Goal: Task Accomplishment & Management: Use online tool/utility

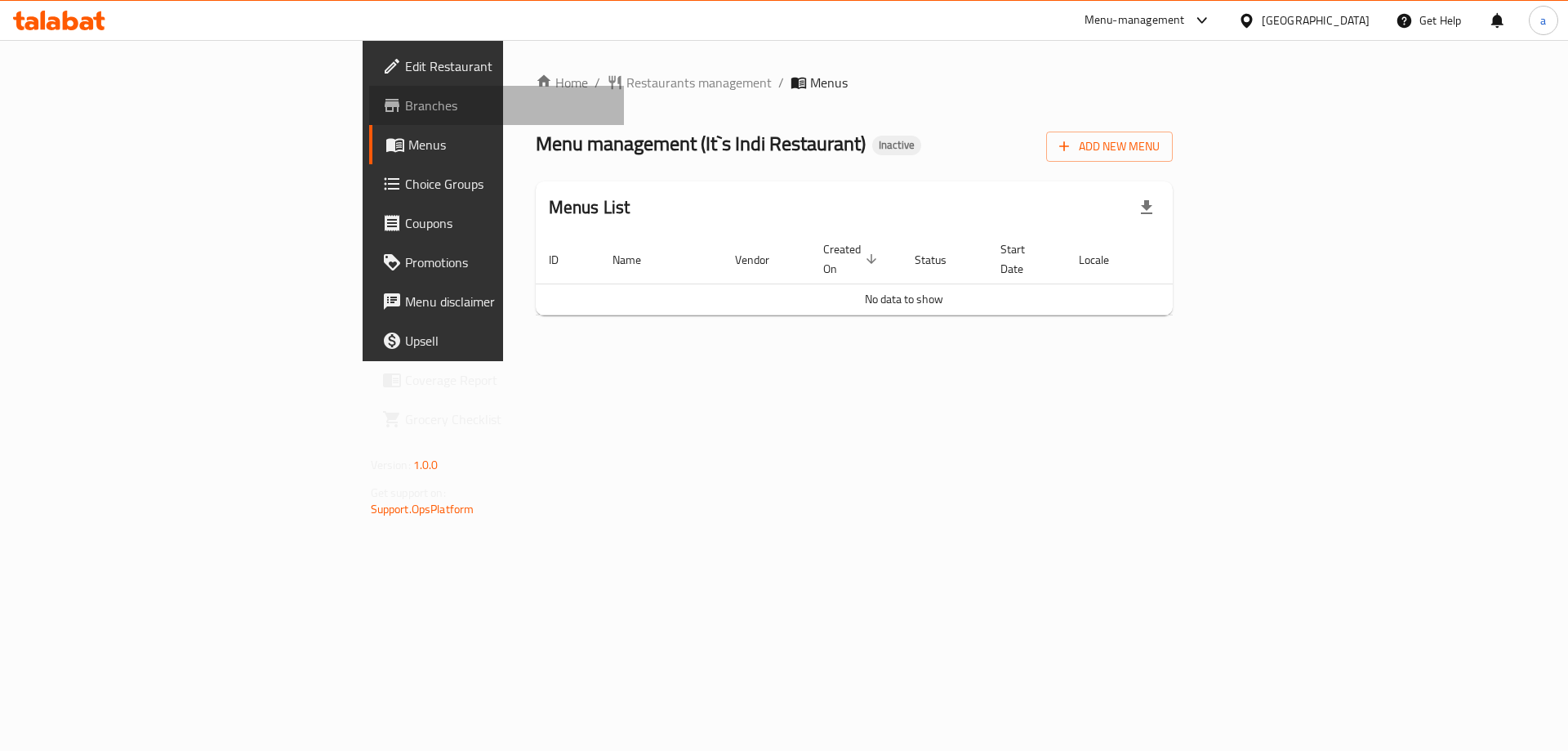
click at [405, 106] on span "Branches" at bounding box center [508, 105] width 206 height 19
click at [1160, 151] on span "Add New Menu" at bounding box center [1109, 147] width 100 height 20
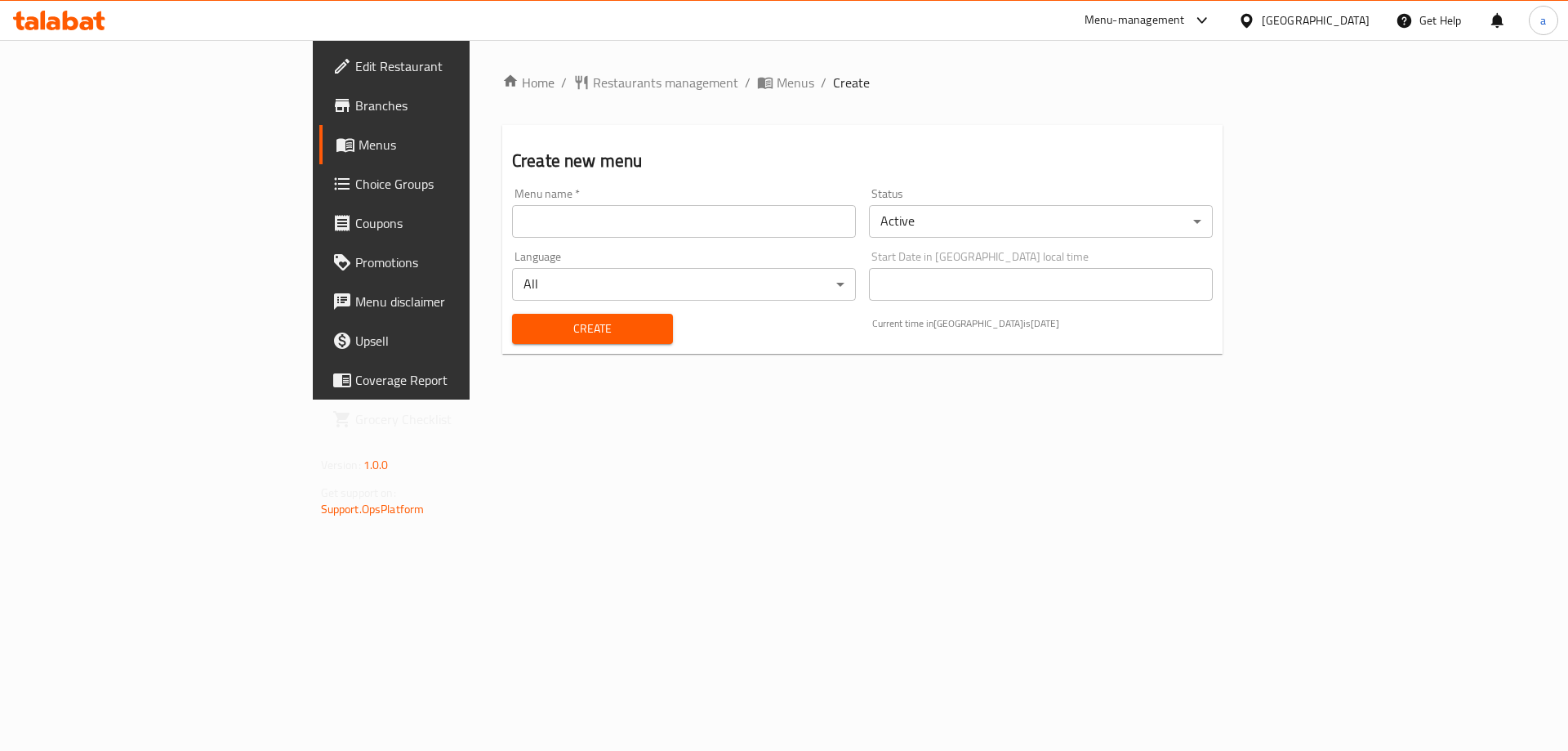
click at [603, 233] on input "text" at bounding box center [683, 222] width 344 height 33
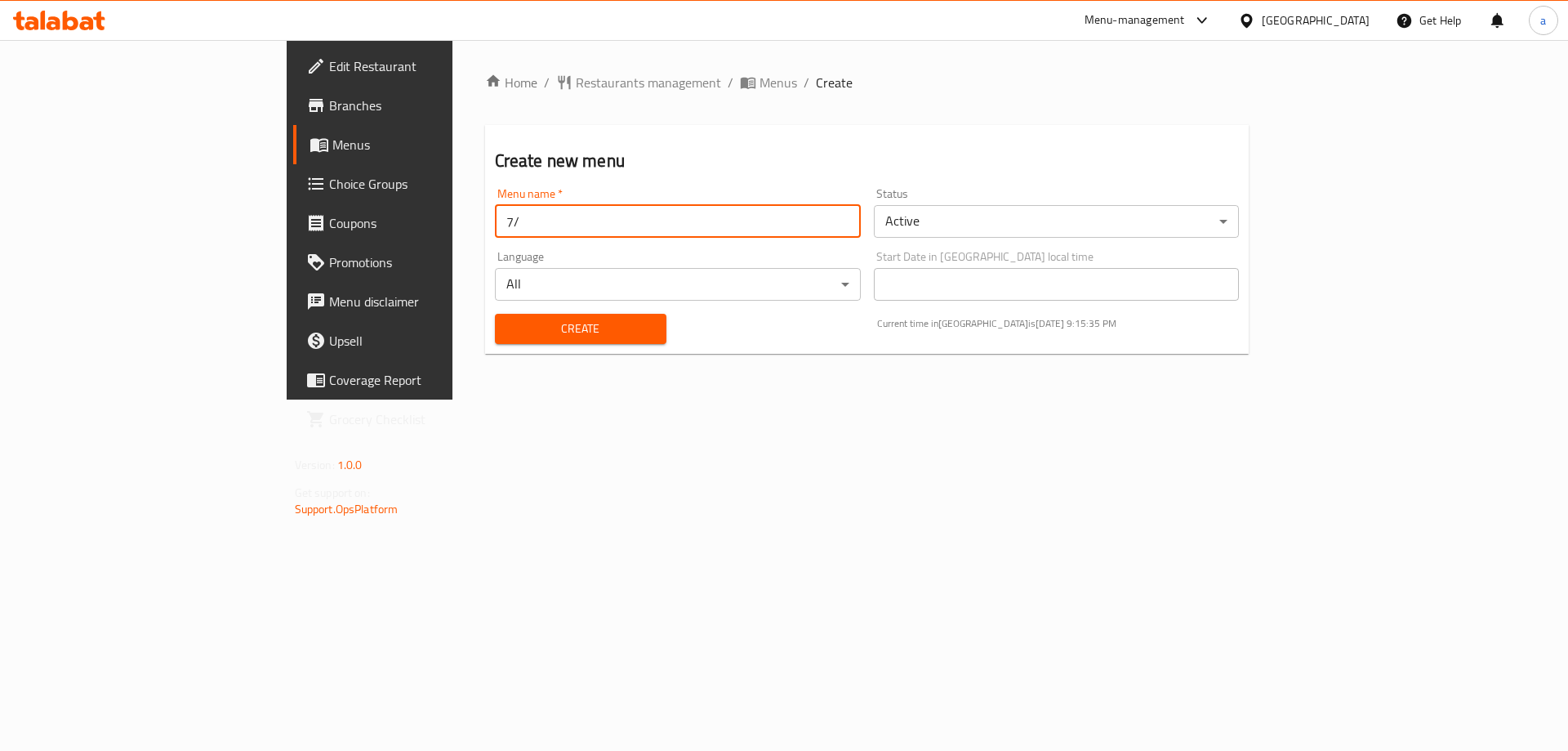
click at [603, 233] on input "7/" at bounding box center [678, 222] width 366 height 33
type input "[DATE]"
click at [522, 330] on span "Create" at bounding box center [580, 329] width 146 height 20
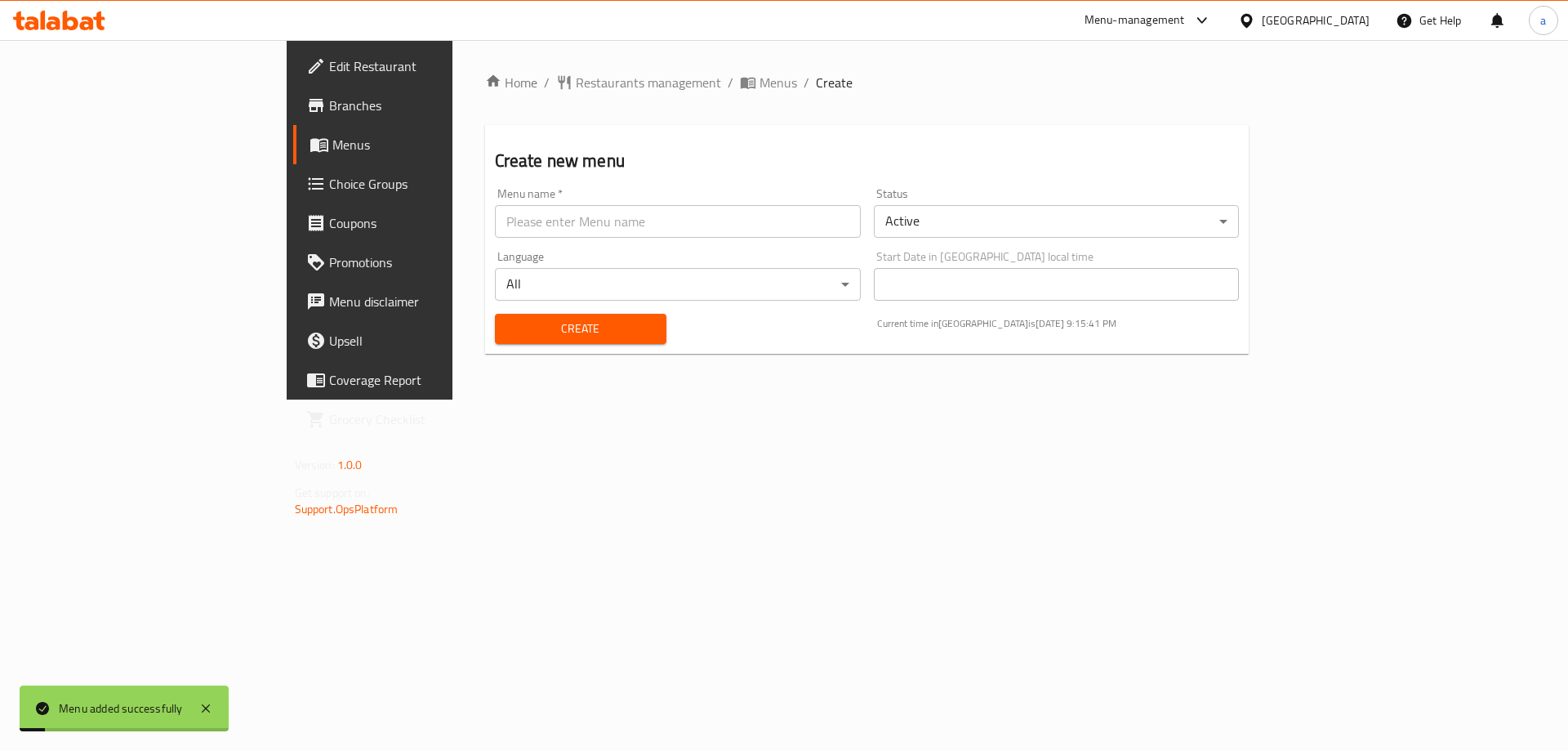
click at [293, 132] on link "Menus" at bounding box center [420, 145] width 255 height 40
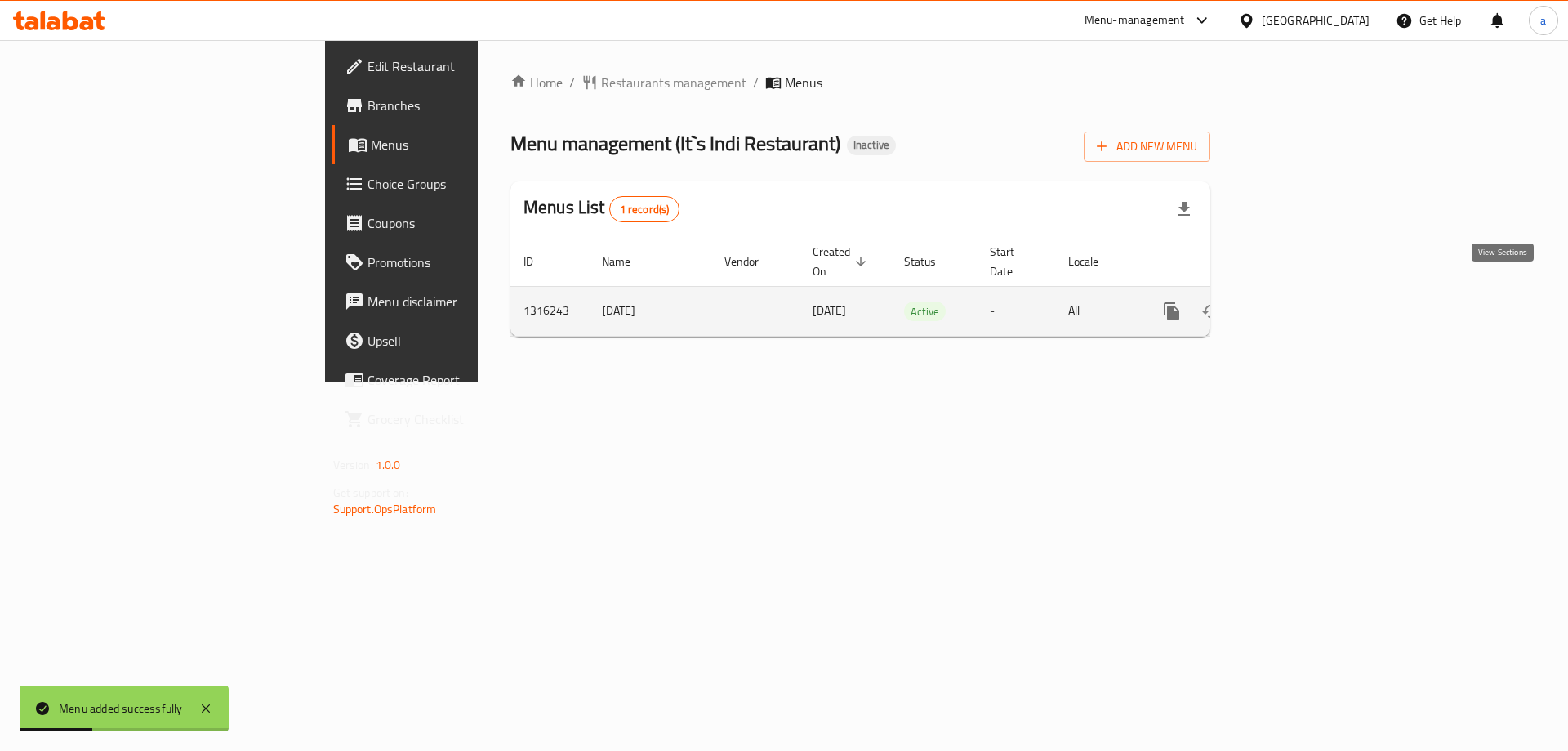
click at [1310, 292] on link "enhanced table" at bounding box center [1289, 311] width 40 height 40
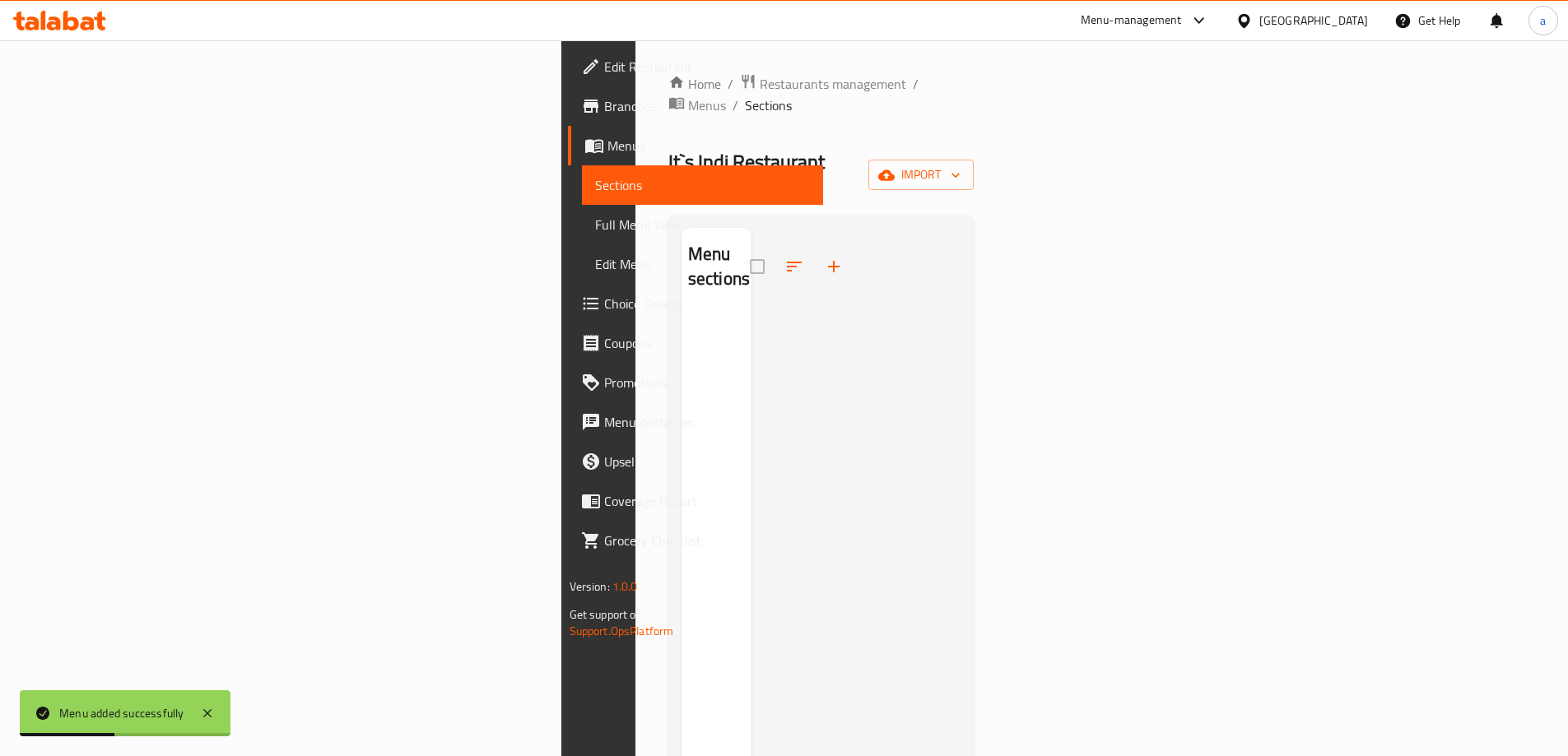
click at [975, 166] on div "Home / Restaurants management / Menus / Sections It`s Indi Restaurant Inactive …" at bounding box center [820, 535] width 306 height 924
click at [975, 159] on div "Home / Restaurants management / Menus / Sections It`s Indi Restaurant Inactive …" at bounding box center [820, 535] width 306 height 924
click at [974, 159] on button "import" at bounding box center [920, 174] width 105 height 30
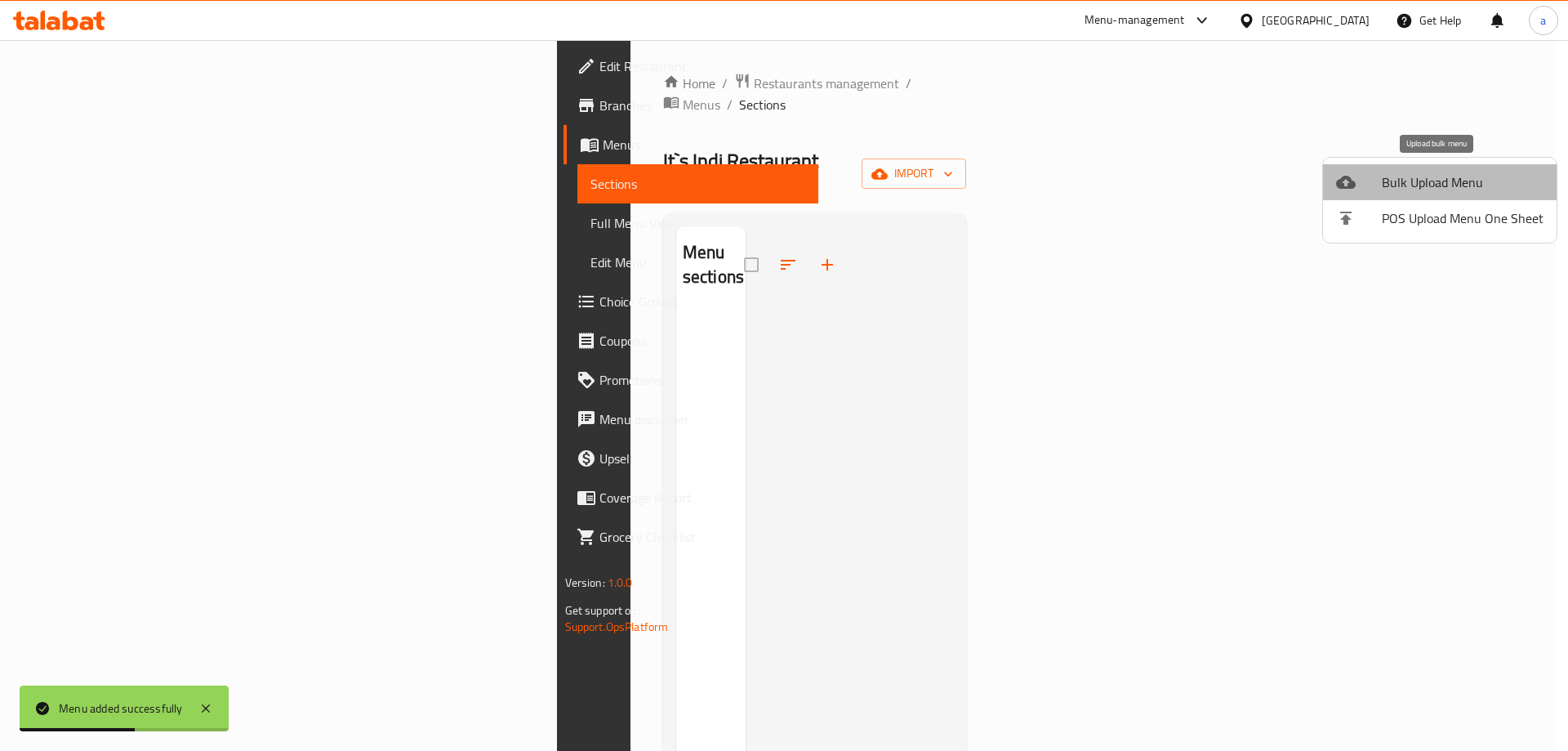
click at [1457, 185] on span "Bulk Upload Menu" at bounding box center [1463, 182] width 162 height 19
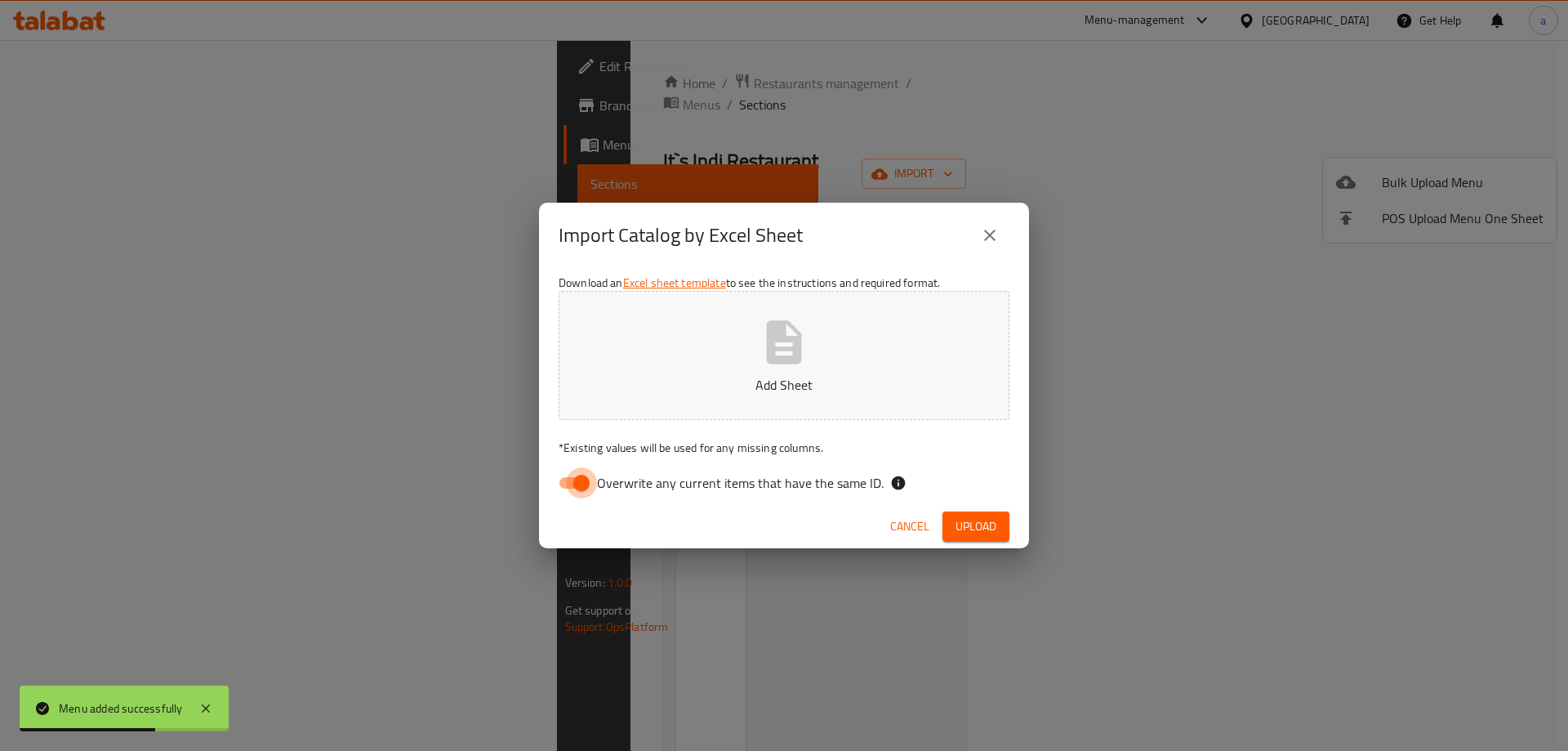
click at [587, 485] on input "Overwrite any current items that have the same ID." at bounding box center [581, 483] width 93 height 31
checkbox input "false"
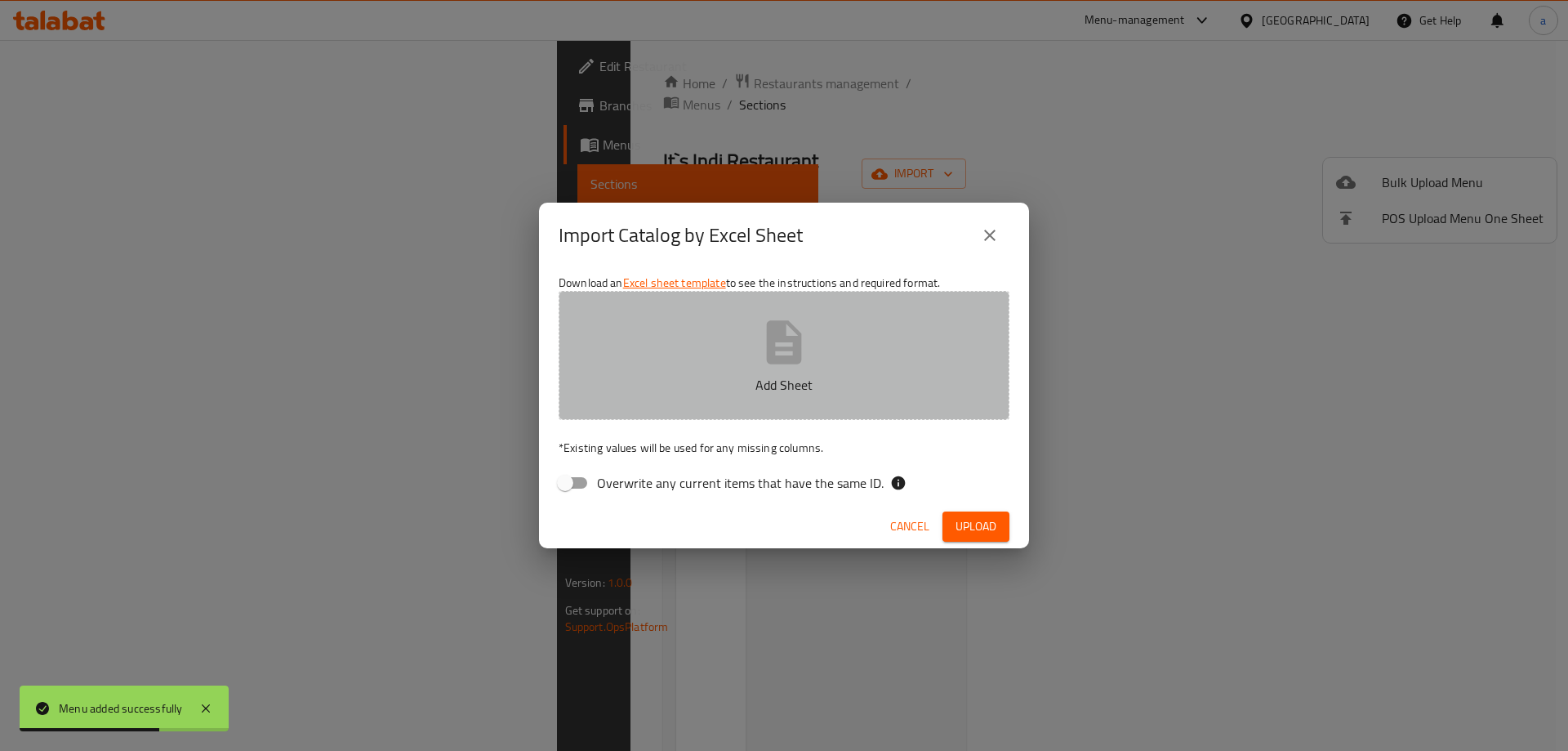
click at [690, 406] on button "Add Sheet" at bounding box center [784, 356] width 451 height 129
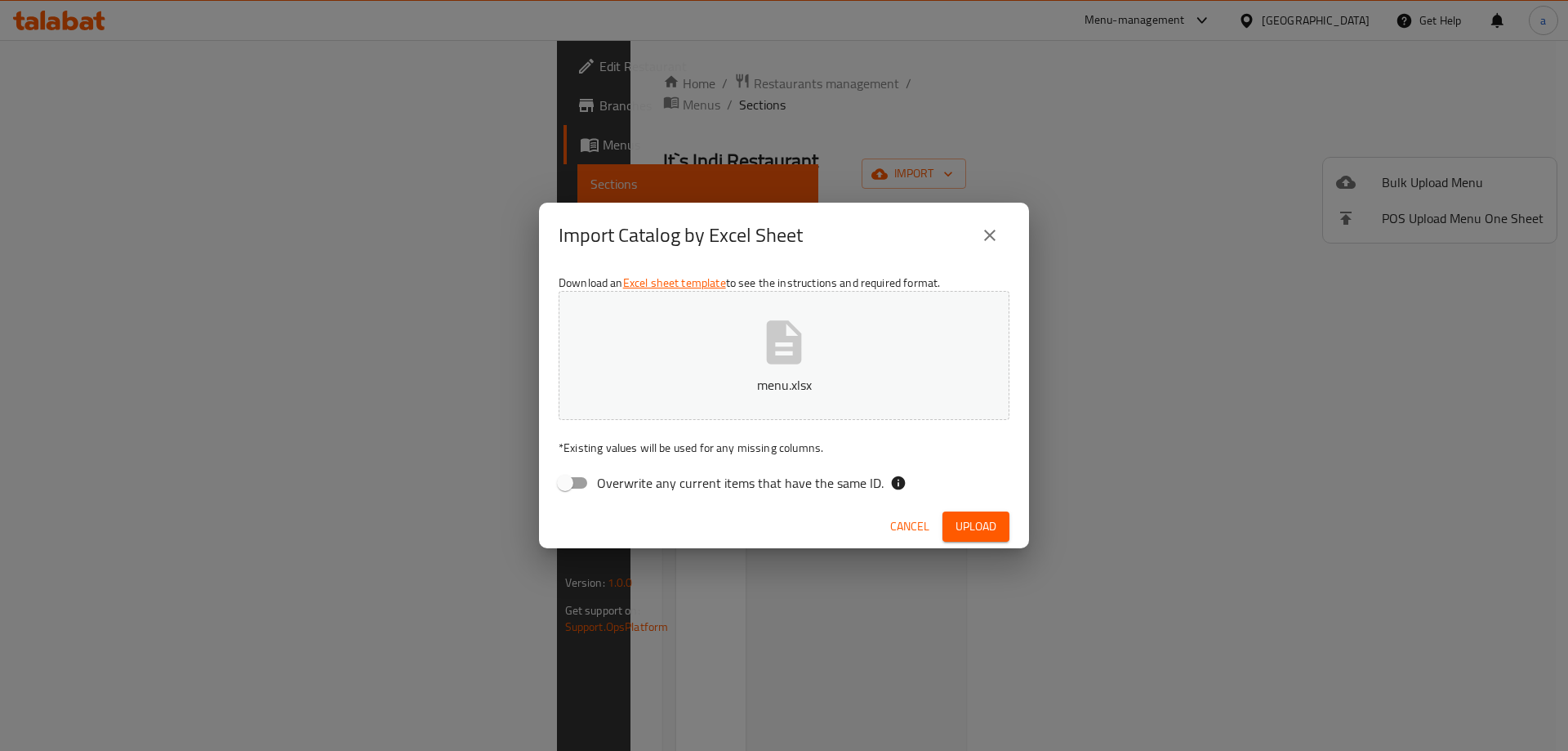
click at [991, 518] on span "Upload" at bounding box center [976, 526] width 40 height 20
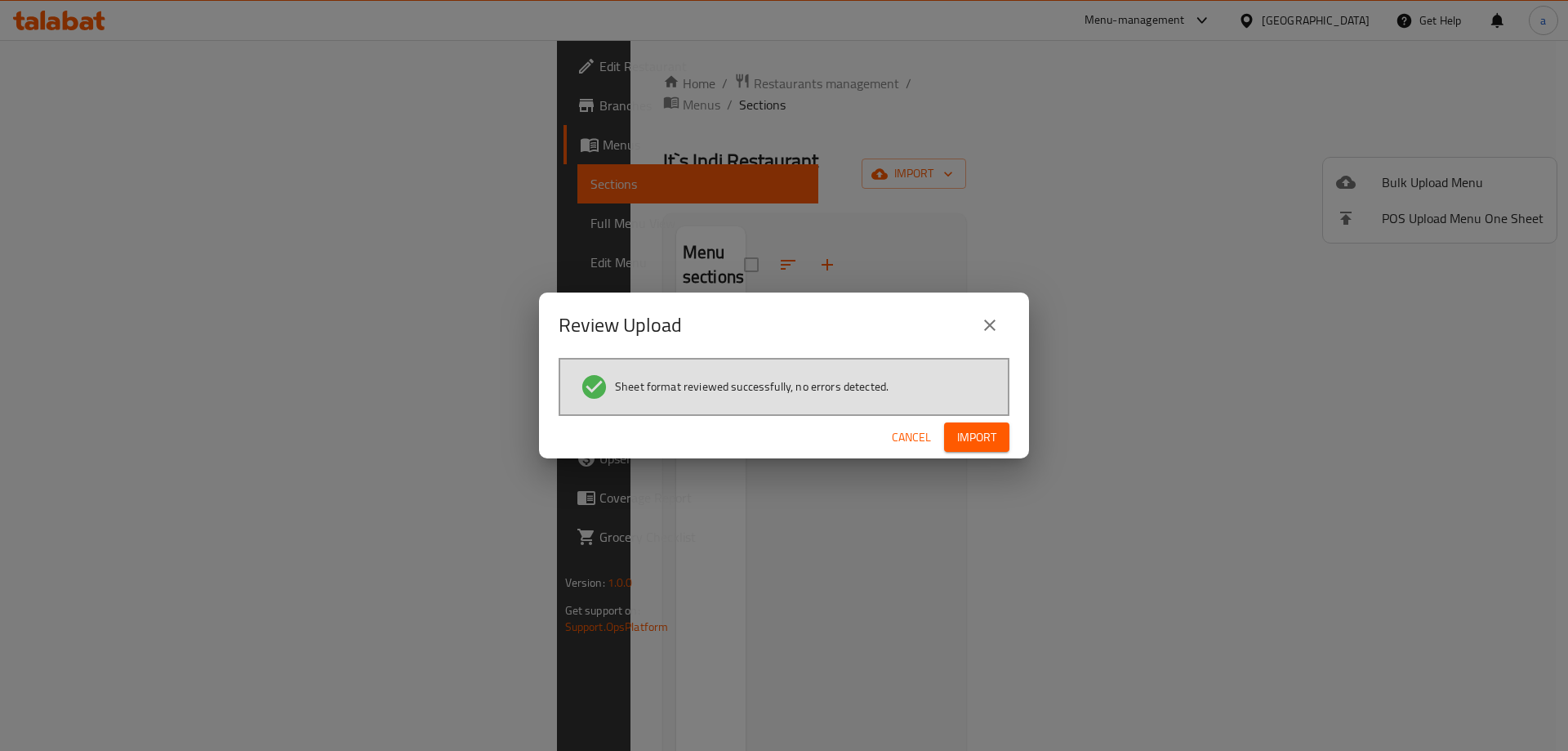
click at [957, 436] on span "Import" at bounding box center [976, 437] width 40 height 20
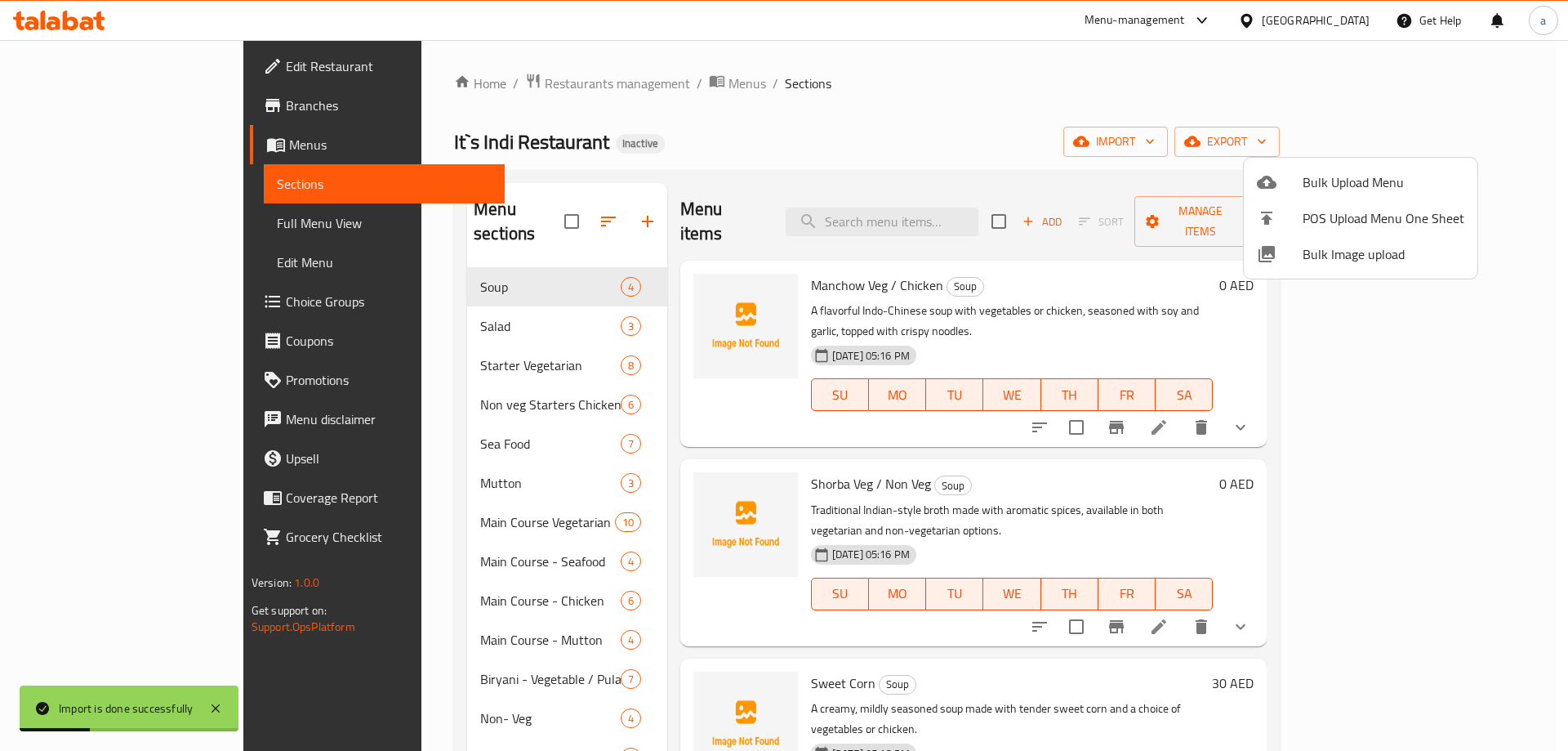
click at [894, 144] on div at bounding box center [784, 375] width 1568 height 751
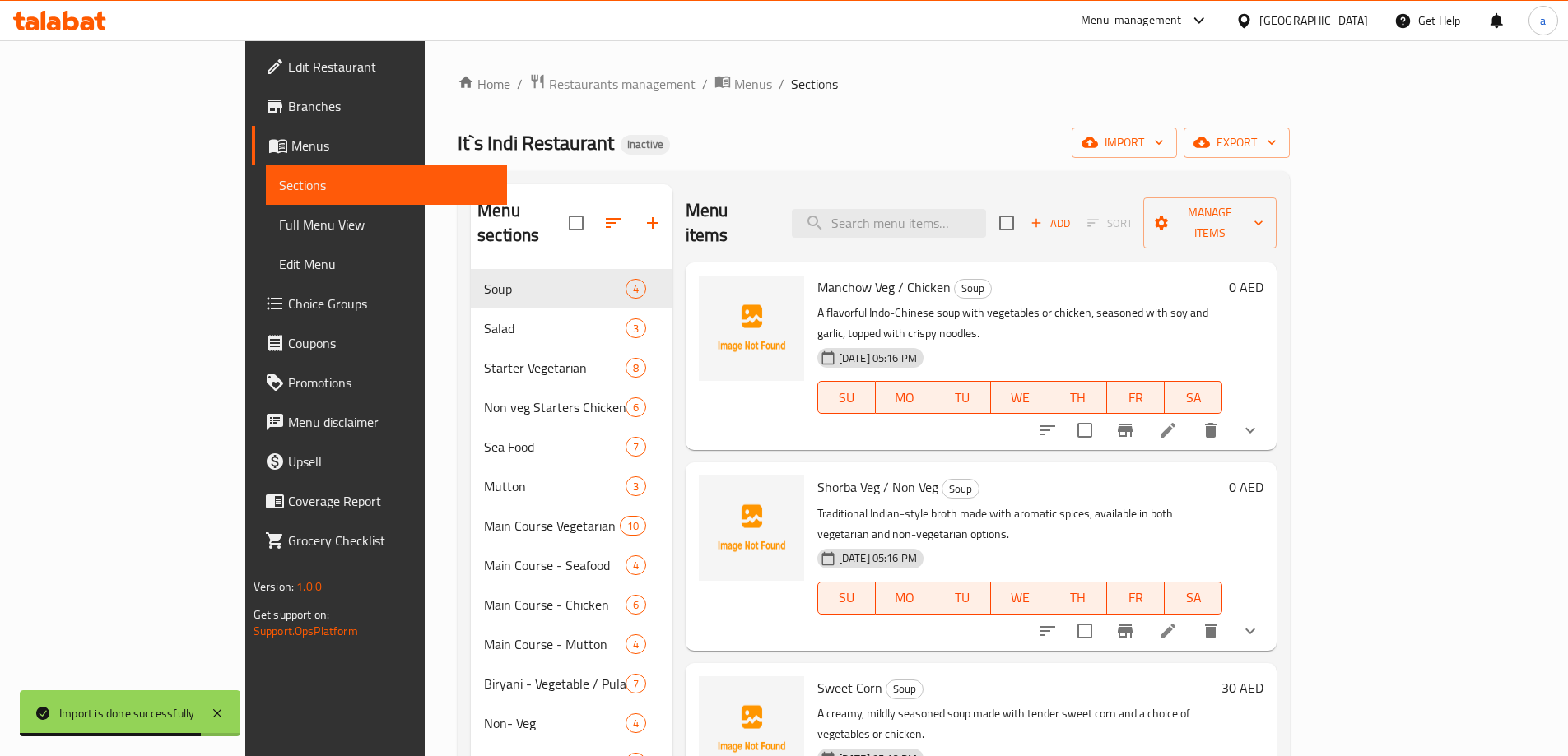
click at [279, 228] on span "Full Menu View" at bounding box center [385, 224] width 215 height 19
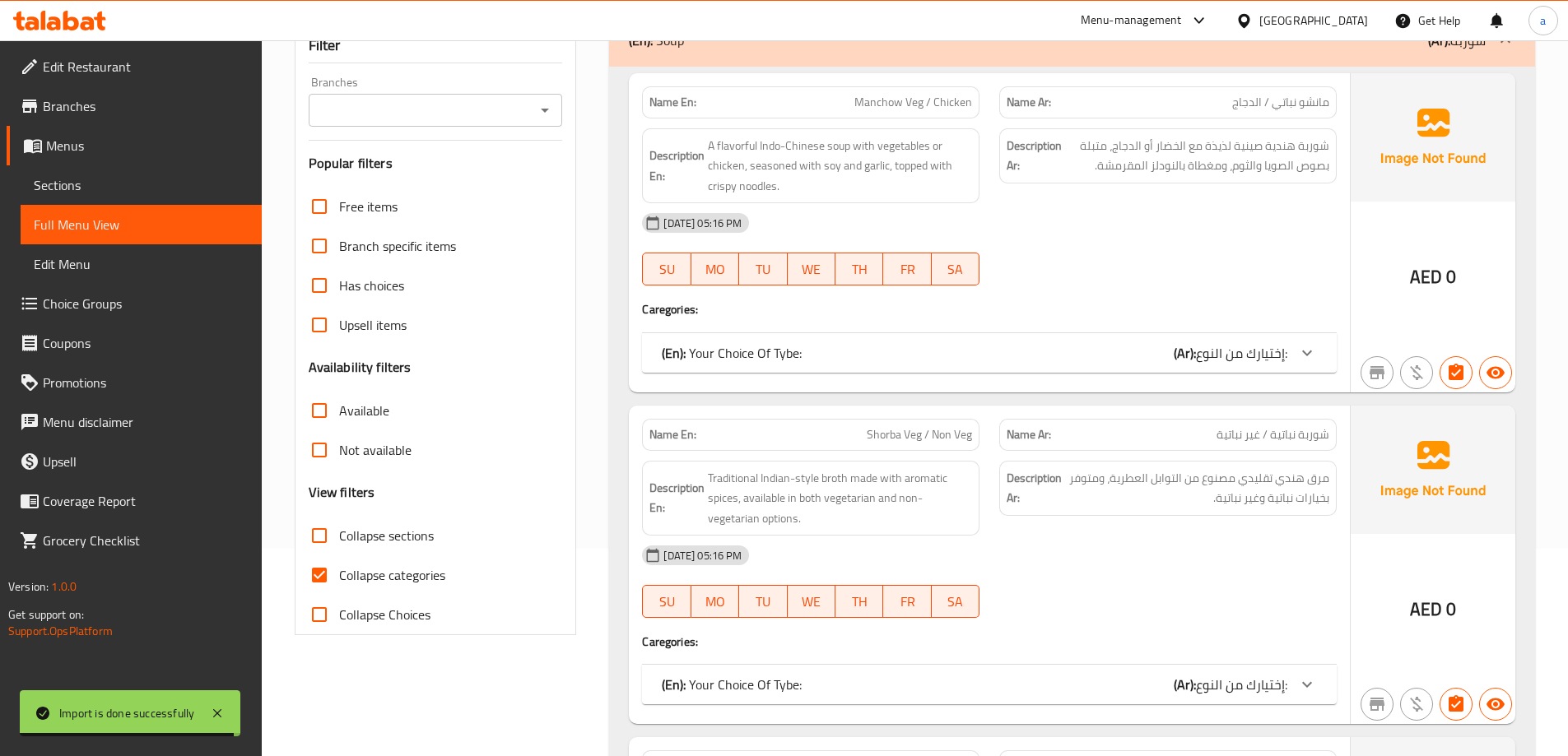
scroll to position [411, 0]
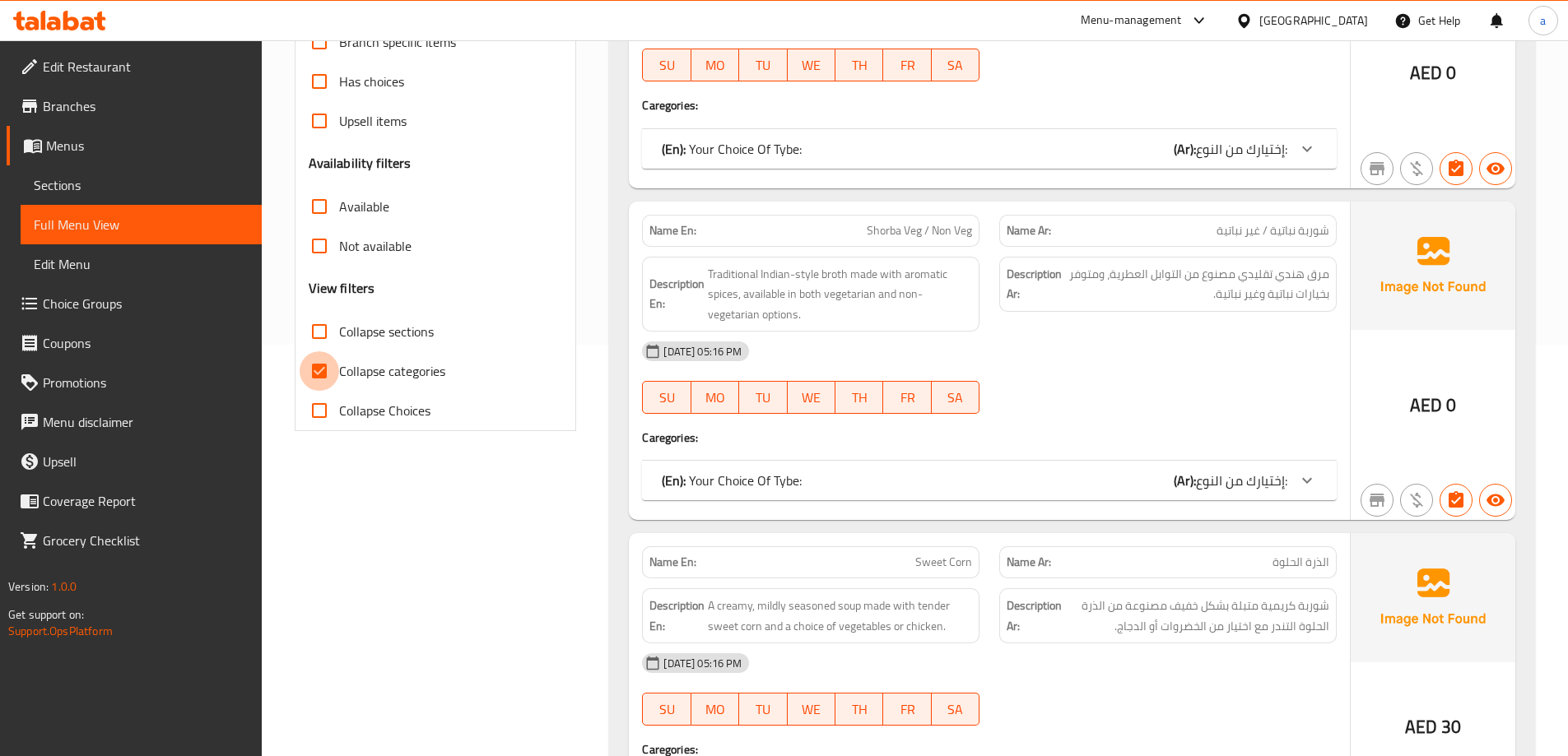
click at [313, 370] on input "Collapse categories" at bounding box center [319, 371] width 40 height 40
checkbox input "false"
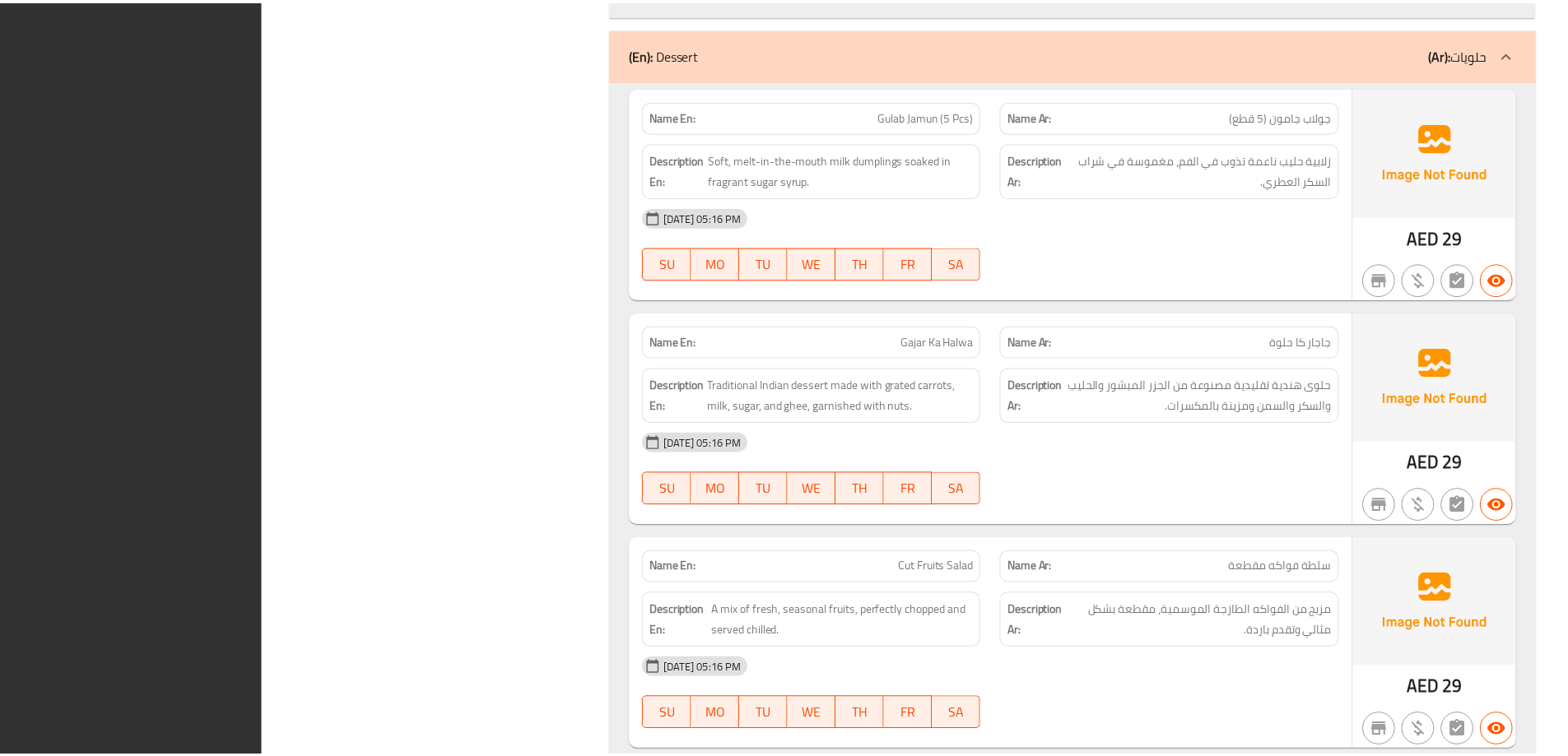
scroll to position [19510, 0]
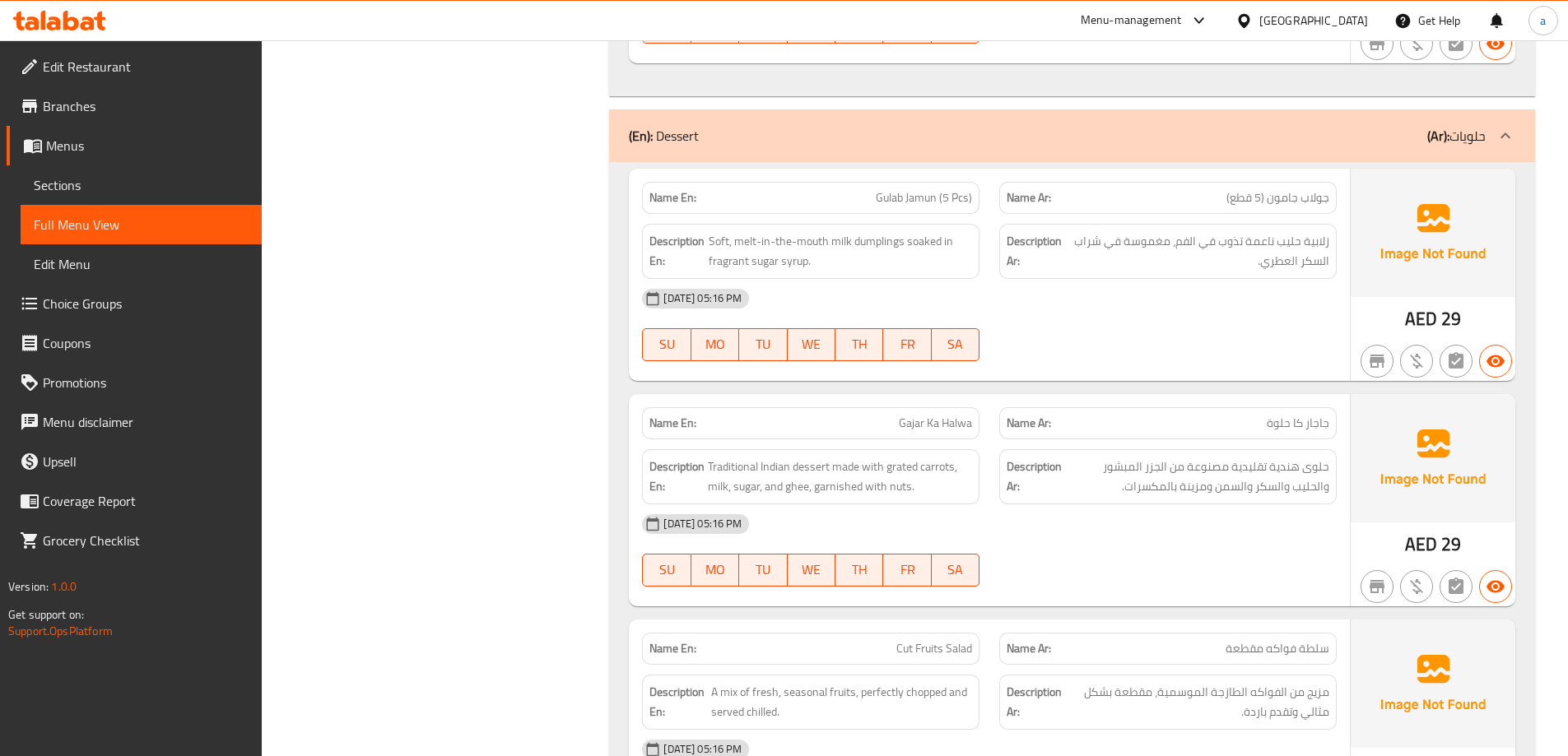
click at [121, 151] on span "Menus" at bounding box center [147, 146] width 203 height 19
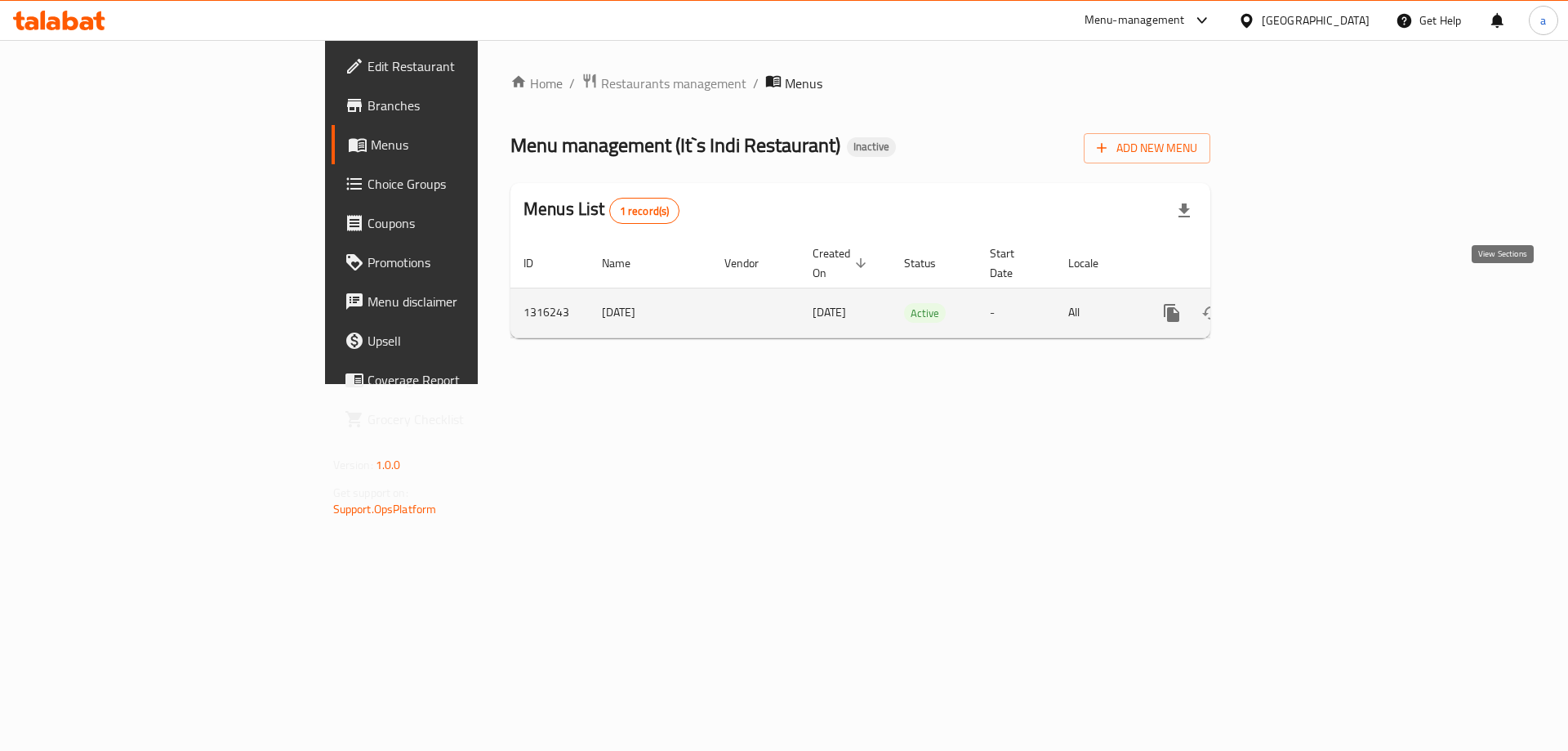
click at [1297, 306] on icon "enhanced table" at bounding box center [1289, 312] width 14 height 14
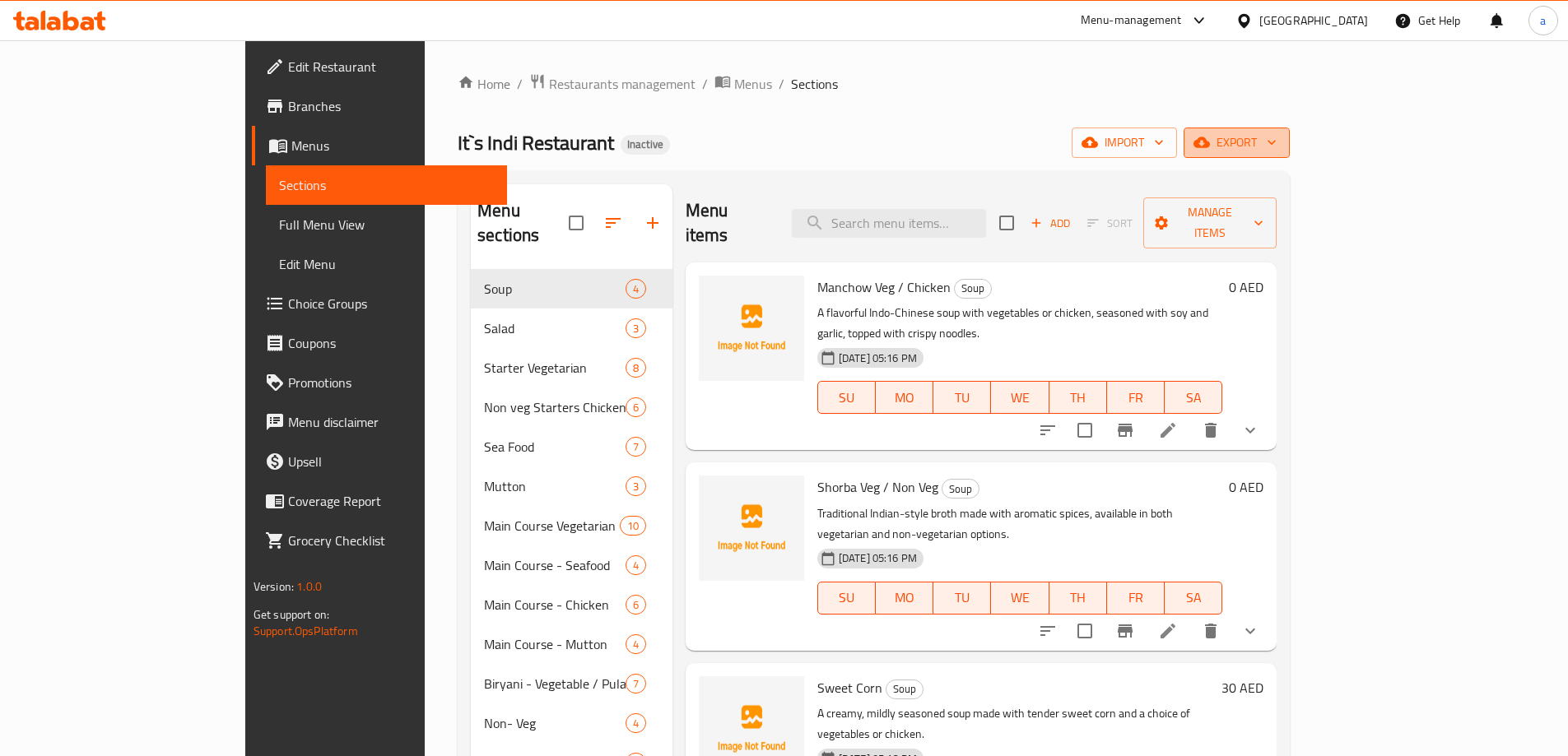
click at [1277, 150] on span "export" at bounding box center [1236, 142] width 80 height 20
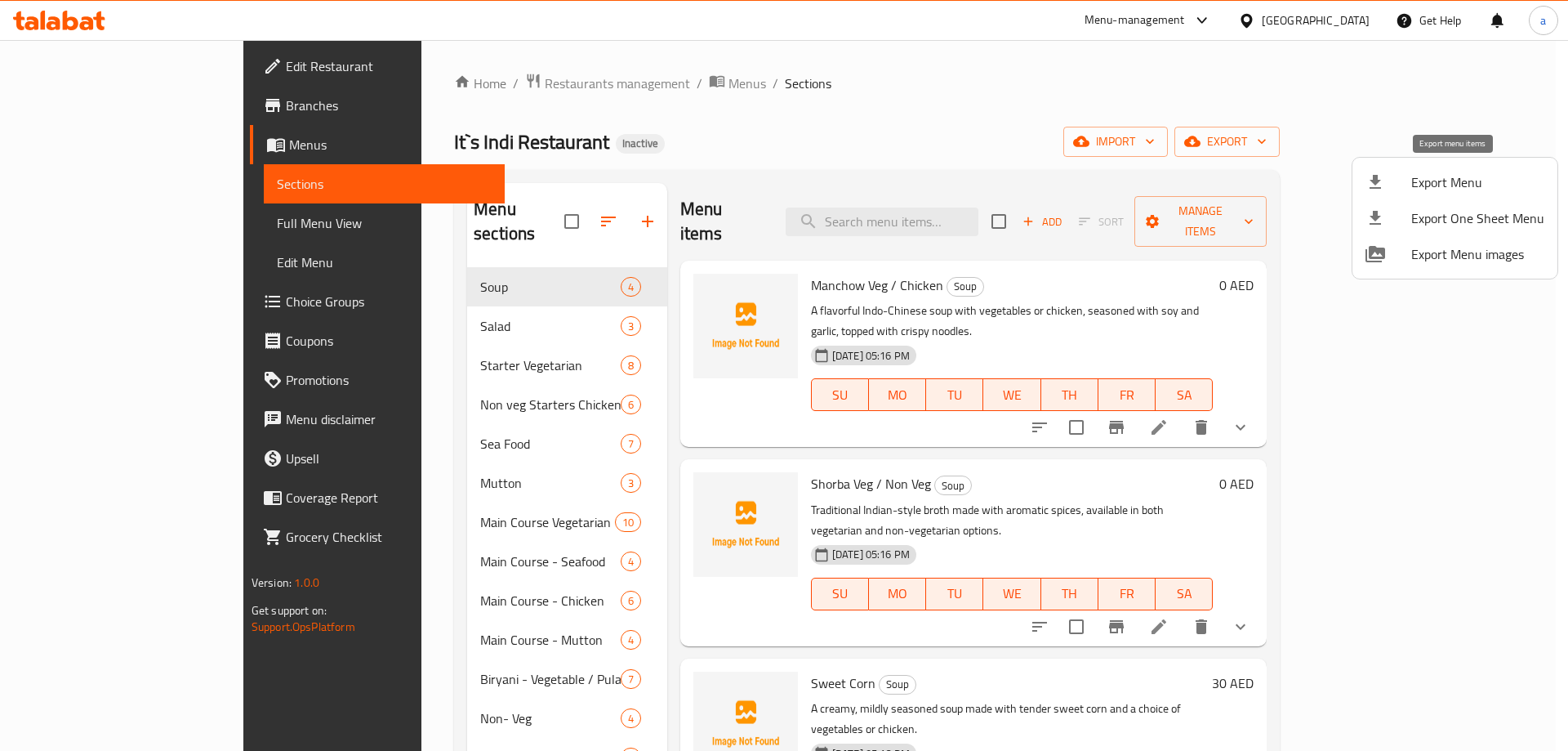
click at [1445, 169] on li "Export Menu" at bounding box center [1455, 181] width 205 height 36
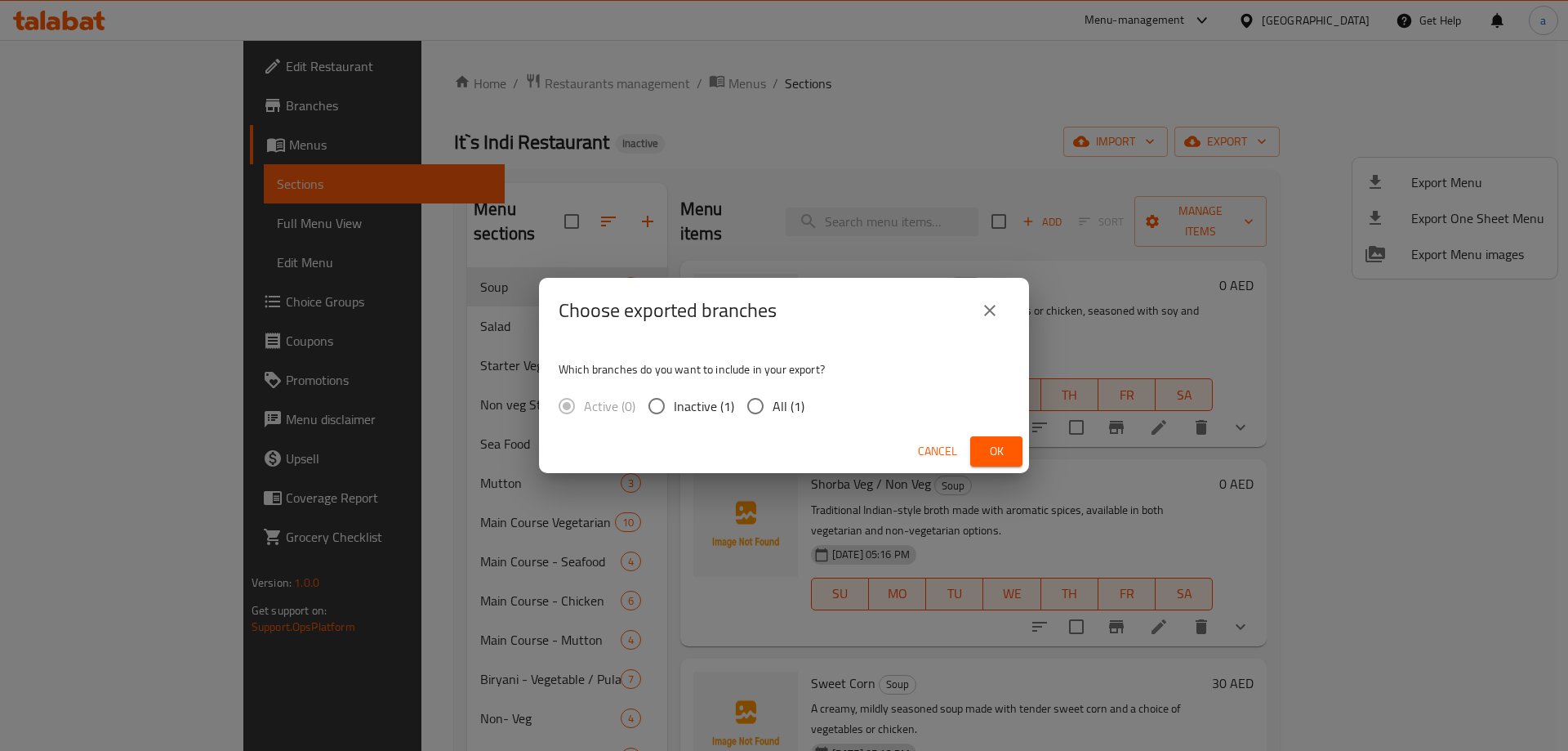
click at [752, 397] on input "All (1)" at bounding box center [756, 406] width 35 height 35
radio input "true"
click at [980, 443] on button "Ok" at bounding box center [997, 451] width 52 height 30
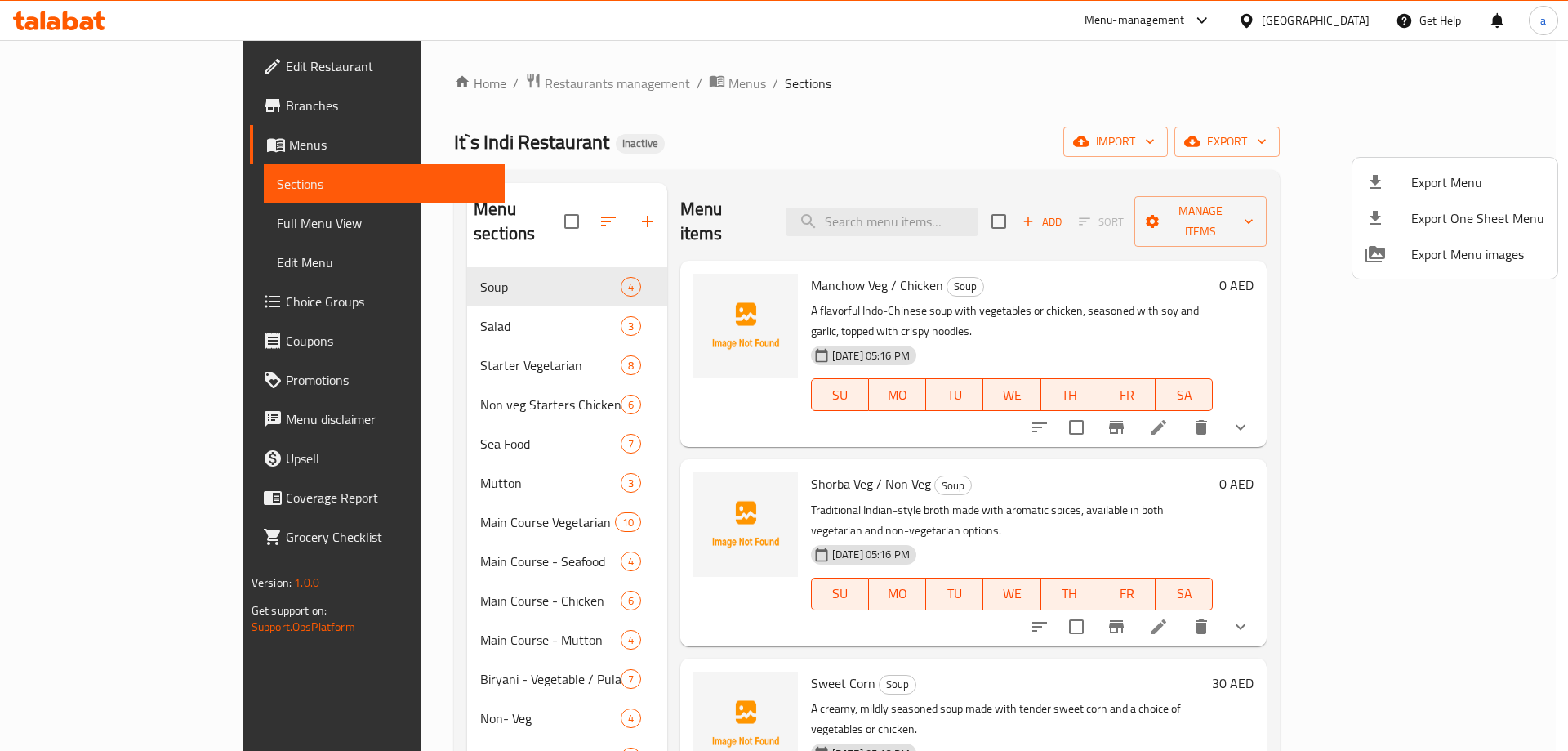
click at [152, 139] on div at bounding box center [784, 375] width 1568 height 751
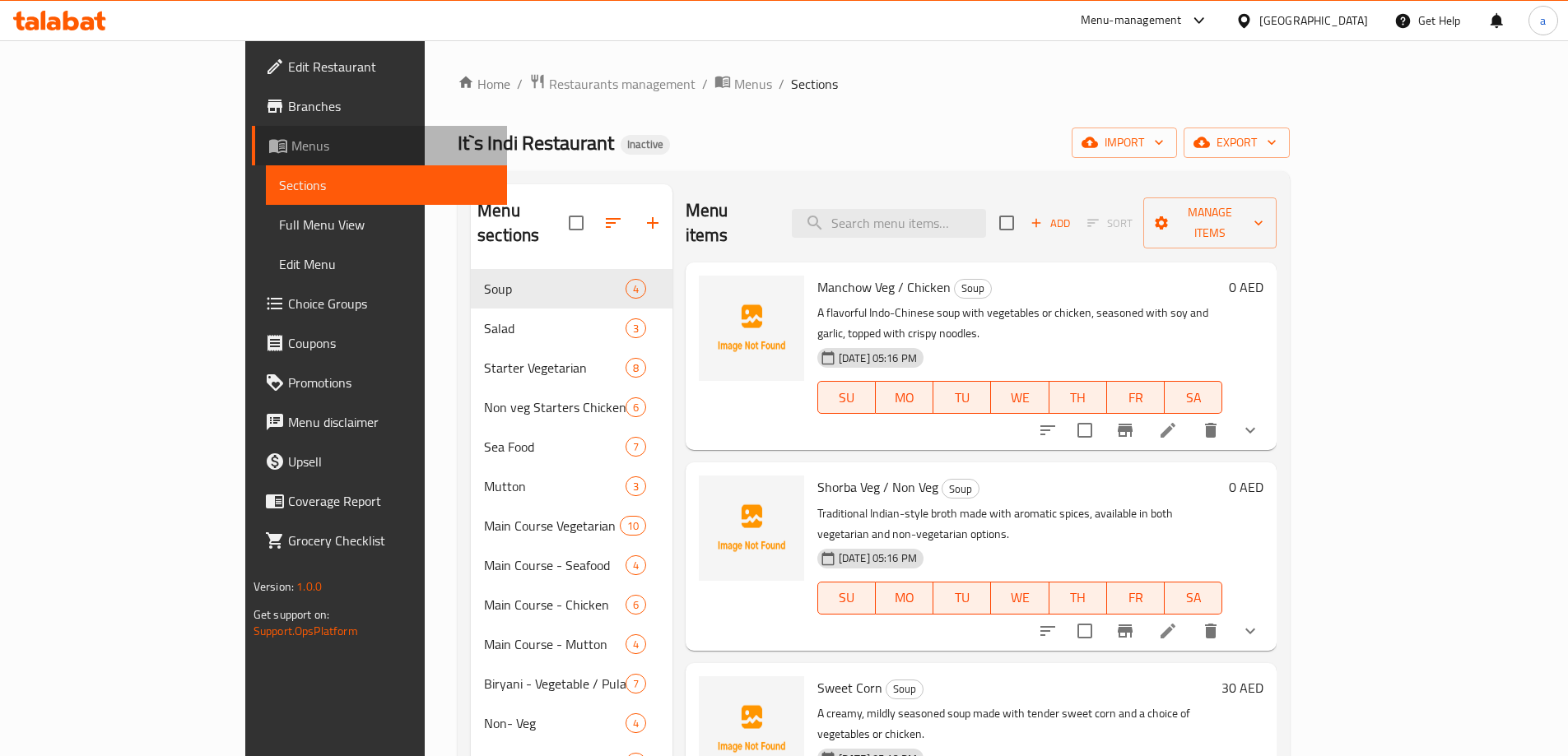
click at [291, 141] on span "Menus" at bounding box center [392, 146] width 203 height 19
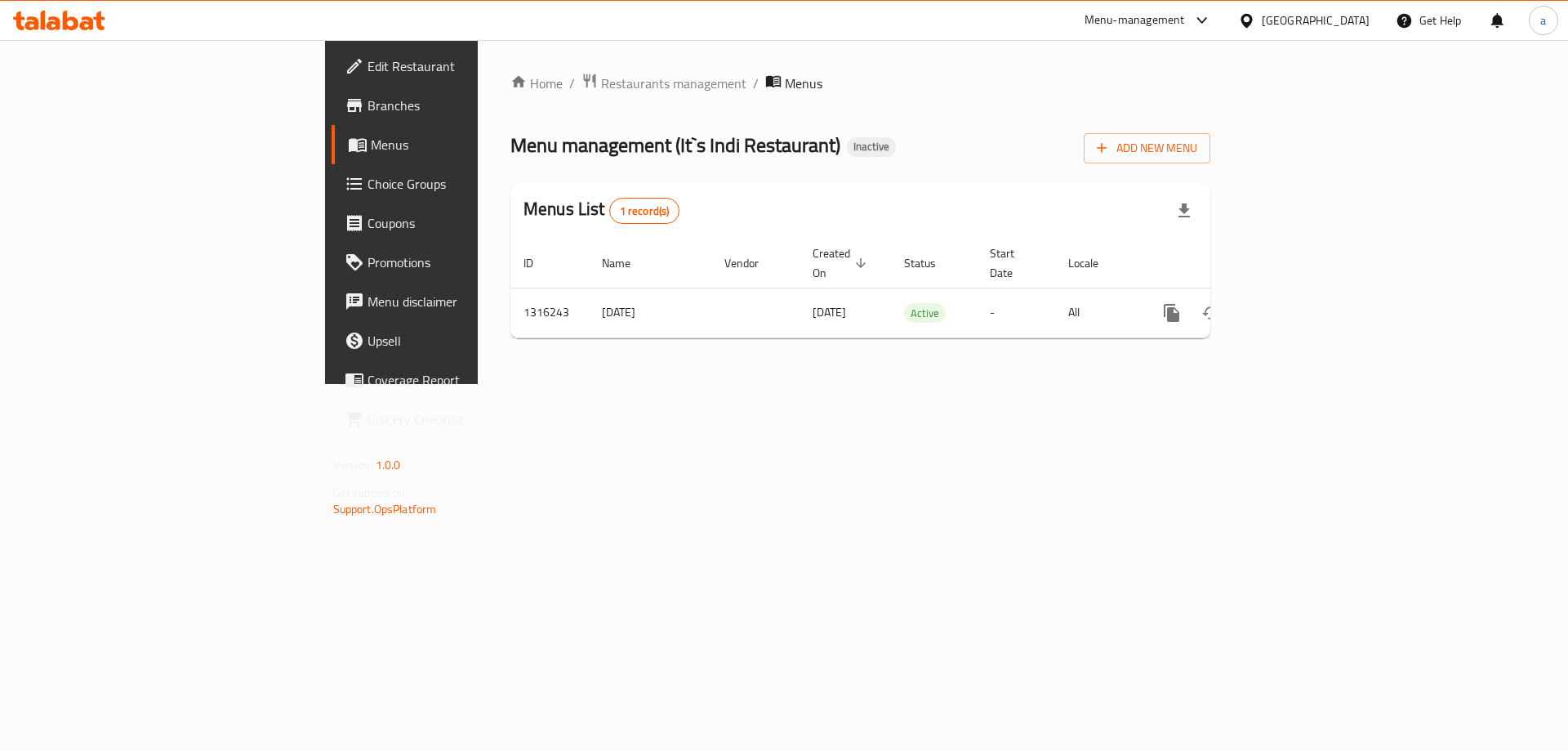
click at [367, 76] on span "Edit Restaurant" at bounding box center [470, 66] width 206 height 19
